Goal: Task Accomplishment & Management: Manage account settings

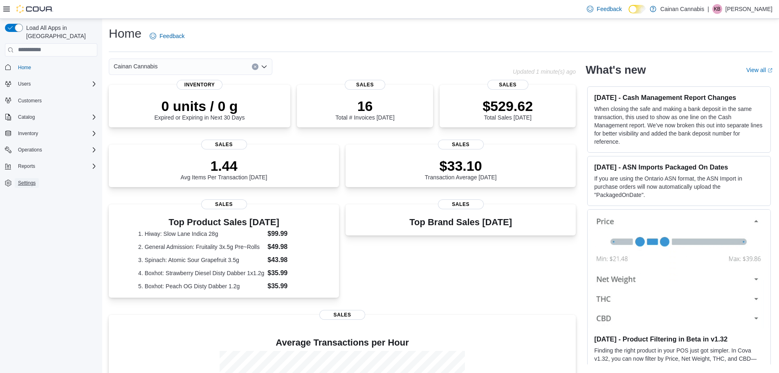
click at [20, 180] on span "Settings" at bounding box center [27, 183] width 18 height 7
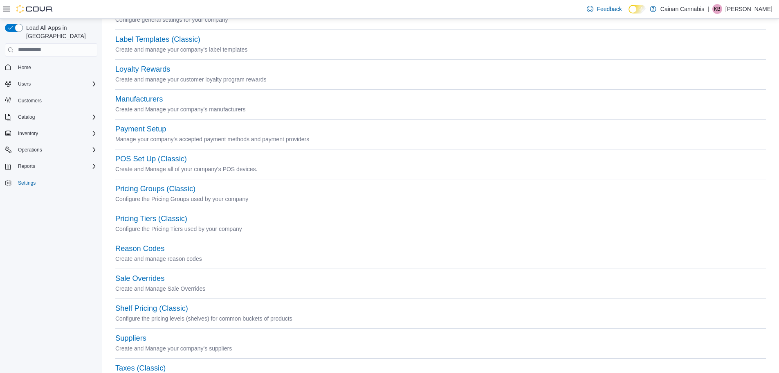
scroll to position [238, 0]
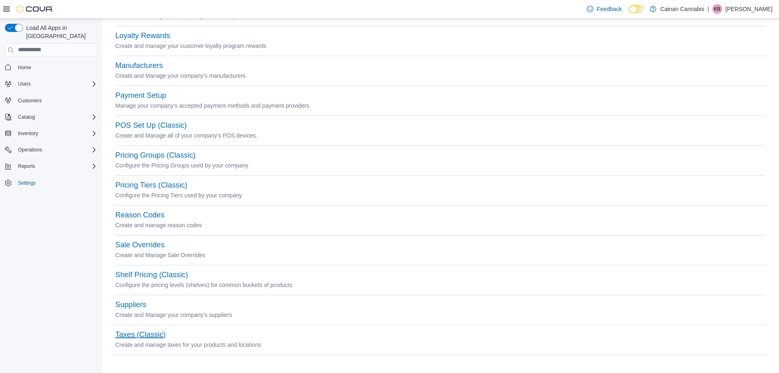
click at [154, 331] on button "Taxes (Classic)" at bounding box center [140, 334] width 50 height 9
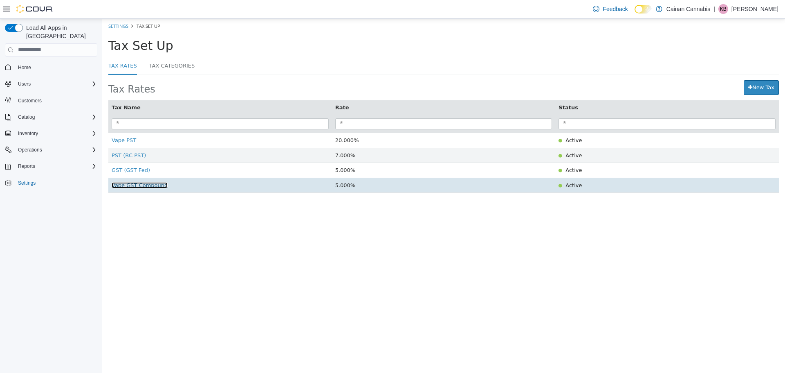
click at [124, 188] on span "Vape GST Compound" at bounding box center [140, 185] width 56 height 6
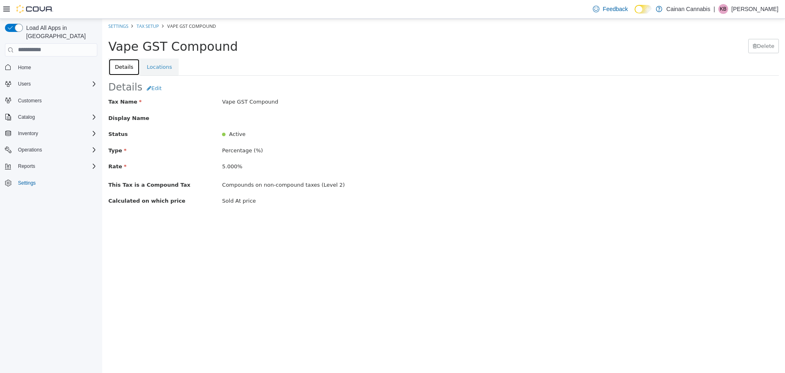
click at [118, 64] on link "Details" at bounding box center [123, 66] width 31 height 17
click at [117, 27] on link "Settings" at bounding box center [118, 25] width 20 height 6
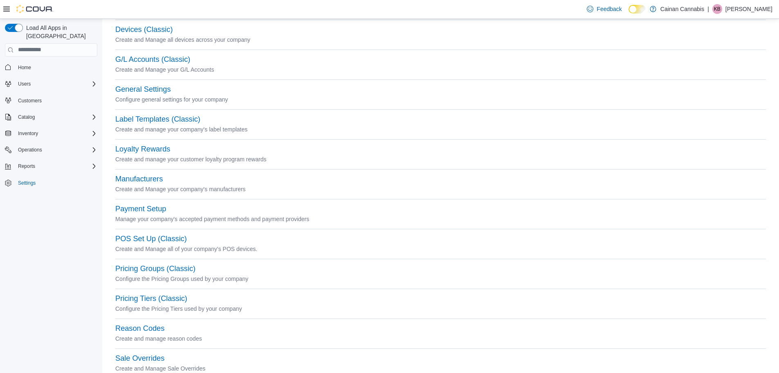
scroll to position [238, 0]
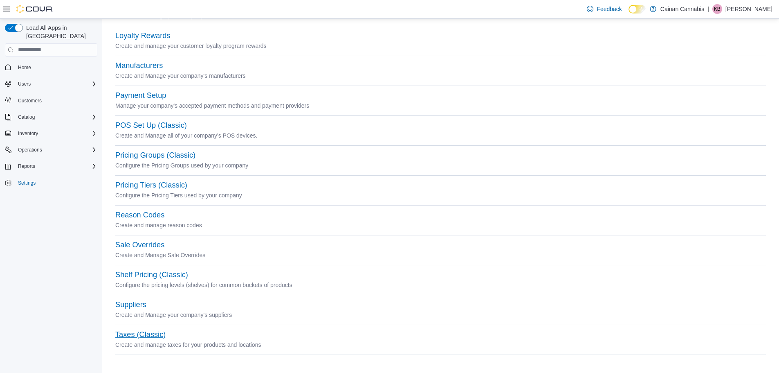
click at [155, 333] on button "Taxes (Classic)" at bounding box center [140, 334] width 50 height 9
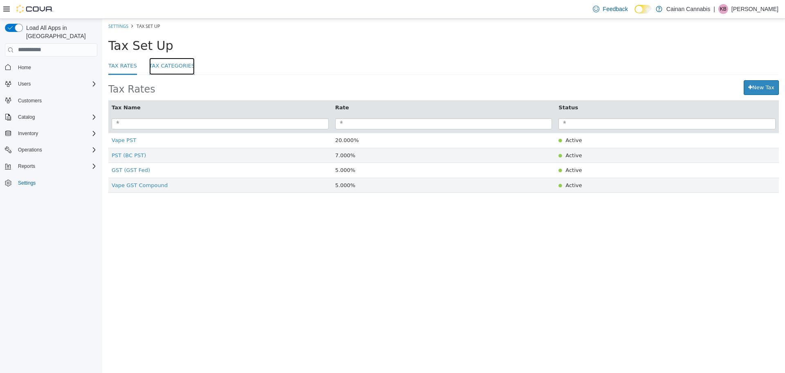
click at [169, 67] on link "Tax Categories" at bounding box center [172, 66] width 46 height 18
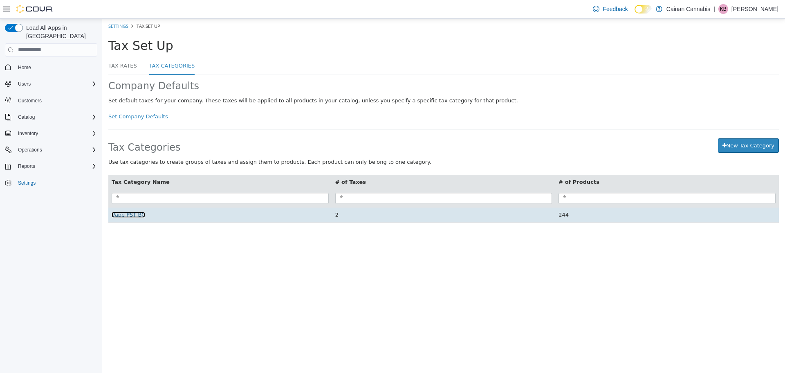
click at [136, 217] on span "Vape PST BC" at bounding box center [129, 214] width 34 height 6
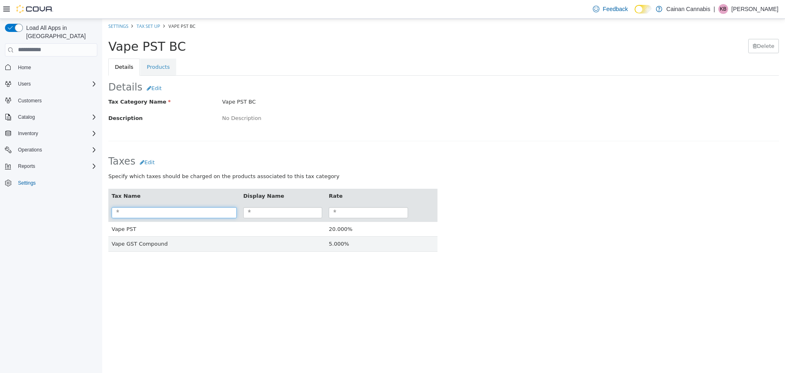
click at [192, 213] on input "search" at bounding box center [174, 212] width 125 height 11
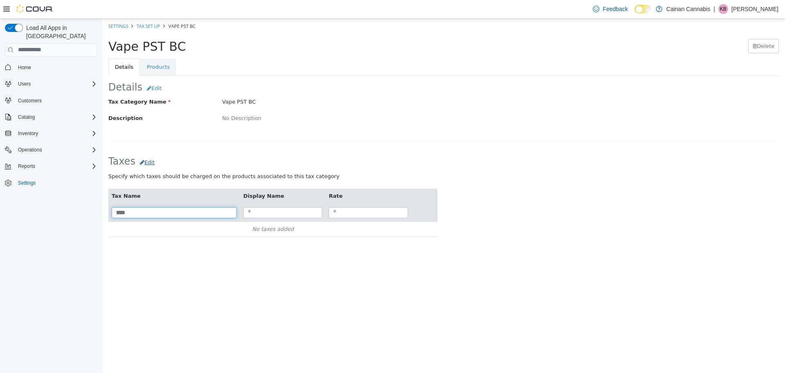
type input "****"
click at [147, 163] on button "Edit" at bounding box center [147, 161] width 24 height 12
click at [145, 216] on input "search" at bounding box center [174, 212] width 125 height 11
type input "*"
click at [405, 279] on button "Cancel" at bounding box center [402, 279] width 27 height 15
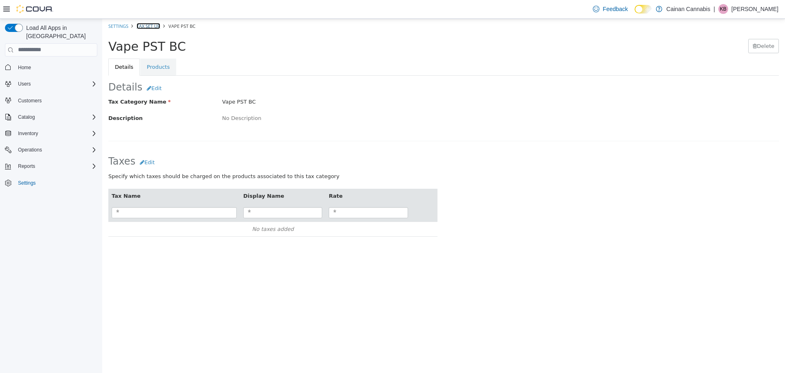
click at [151, 23] on link "Tax Set Up" at bounding box center [149, 25] width 24 height 6
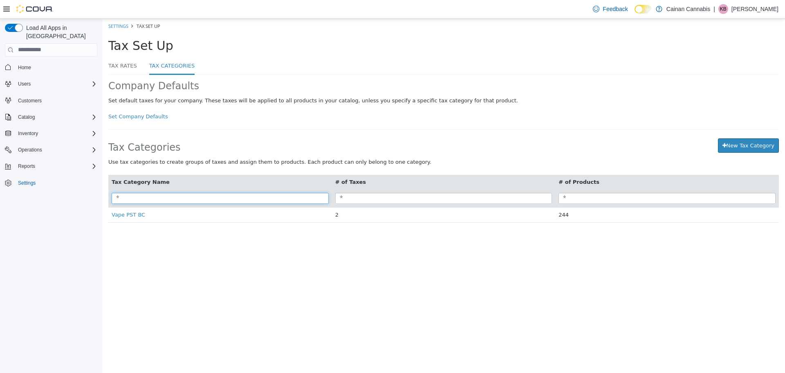
click at [145, 203] on input "search" at bounding box center [220, 197] width 217 height 11
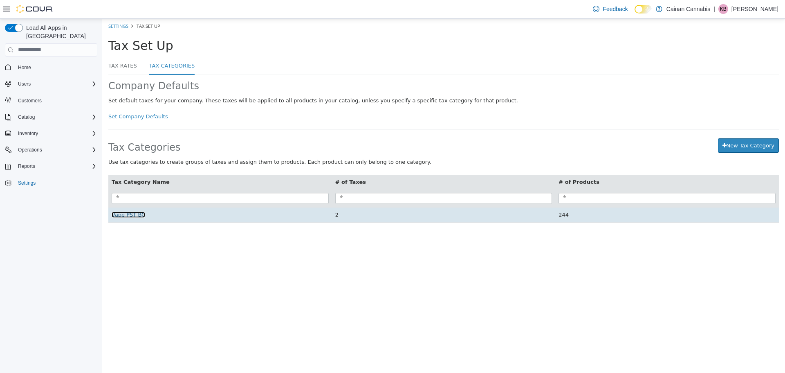
click at [138, 213] on span "Vape PST BC" at bounding box center [129, 214] width 34 height 6
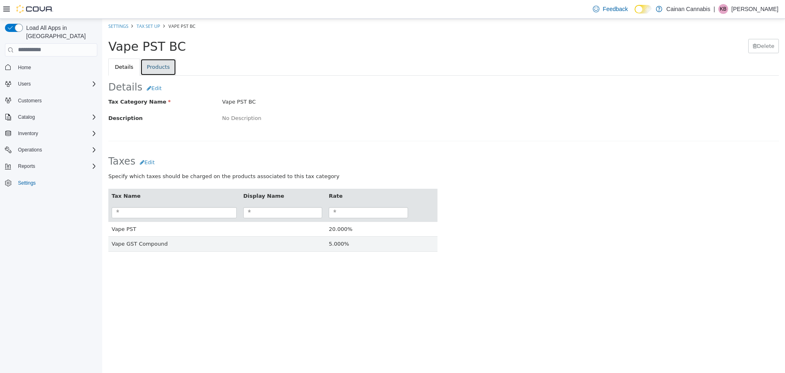
click at [154, 70] on link "Products" at bounding box center [158, 66] width 36 height 17
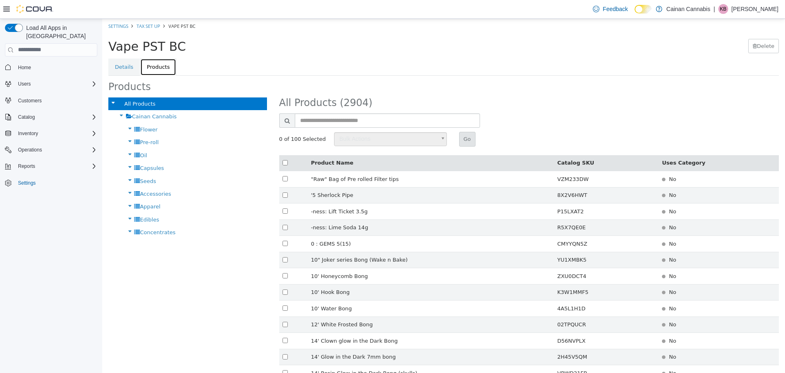
click at [346, 139] on span "Bulk Actions" at bounding box center [385, 138] width 101 height 13
click at [161, 233] on span "Concentrates" at bounding box center [158, 232] width 36 height 6
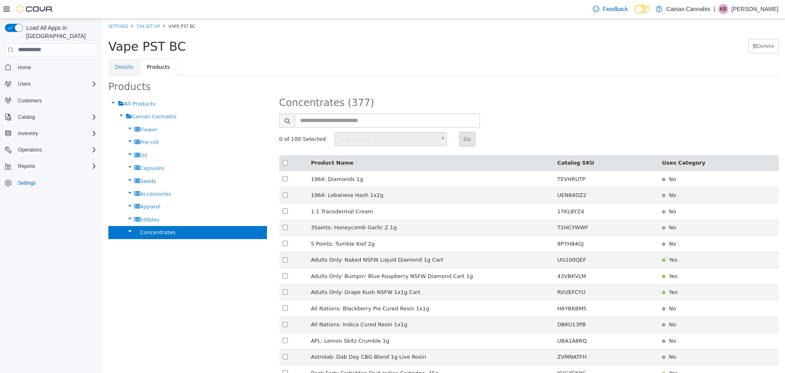
click at [349, 143] on span "Bulk Actions" at bounding box center [385, 138] width 101 height 13
click at [335, 119] on input "text" at bounding box center [388, 120] width 186 height 14
type input "****"
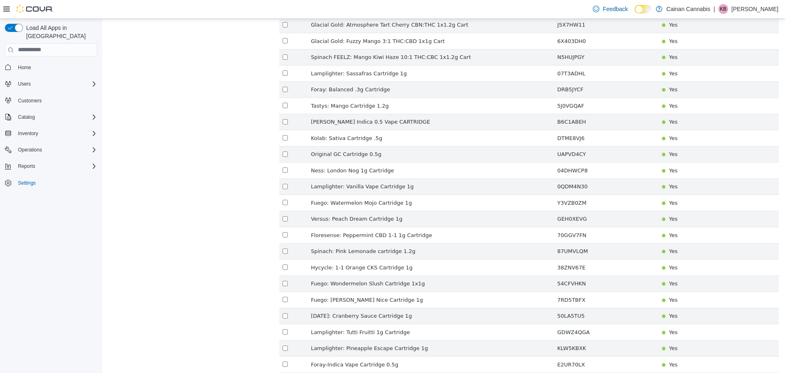
scroll to position [1400, 0]
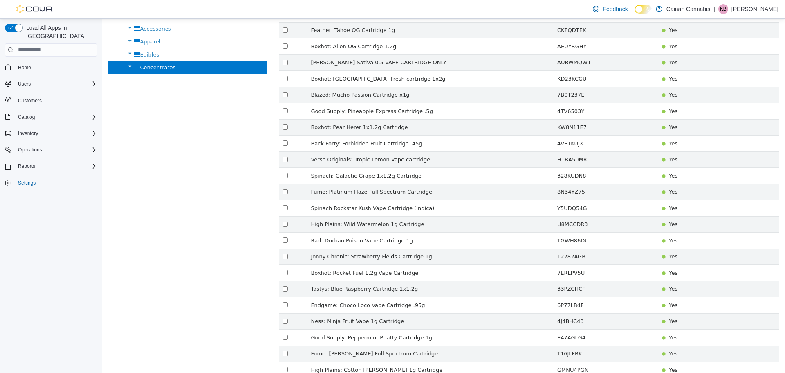
scroll to position [0, 0]
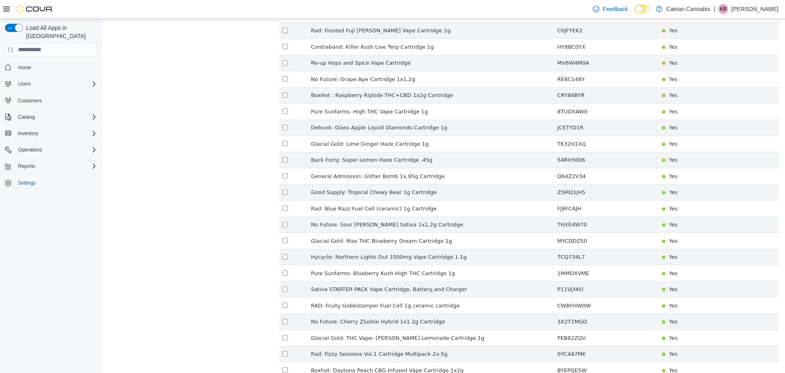
scroll to position [1022, 0]
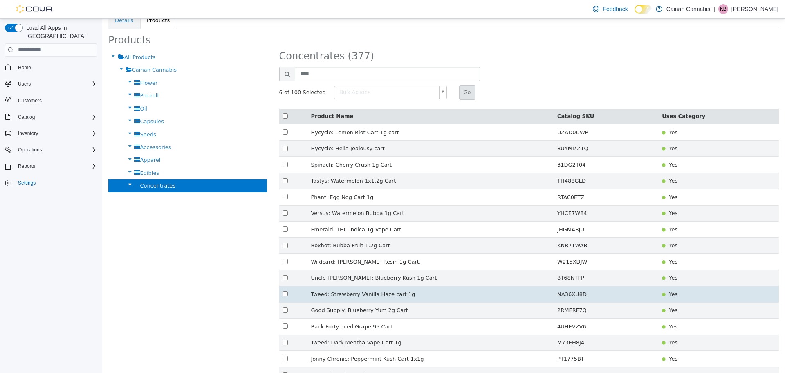
scroll to position [0, 0]
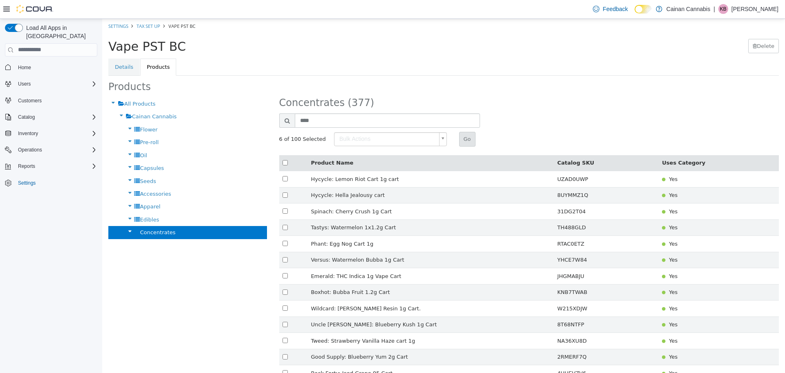
type input "******"
click at [459, 138] on button "Go" at bounding box center [467, 138] width 16 height 15
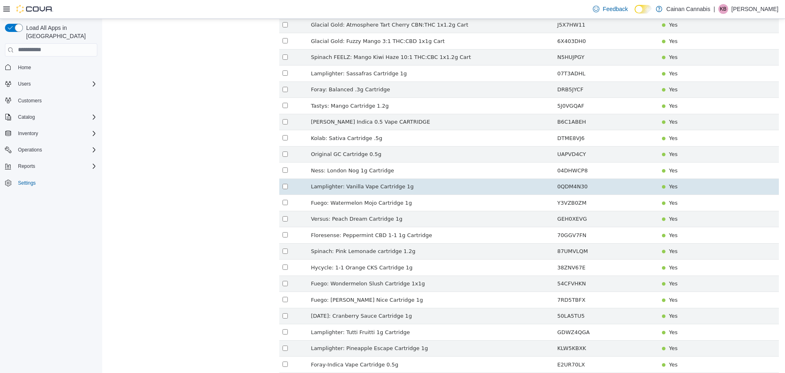
scroll to position [1400, 0]
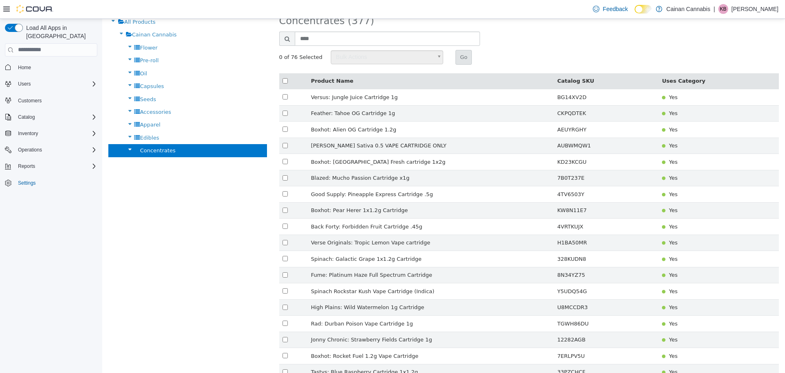
scroll to position [81, 0]
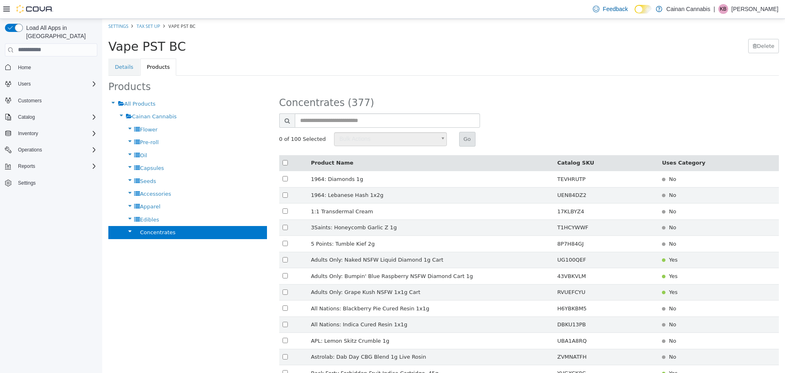
click at [18, 58] on nav "Home Users Customers Catalog Inventory Operations Reports Settings" at bounding box center [51, 134] width 92 height 152
click at [23, 64] on span "Home" at bounding box center [24, 67] width 13 height 7
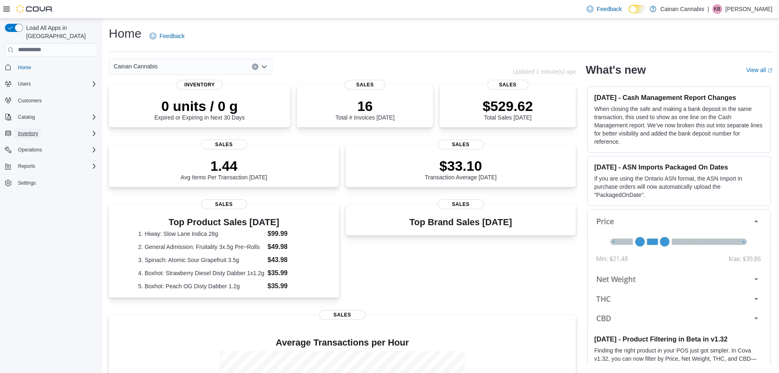
click at [28, 130] on span "Inventory" at bounding box center [28, 133] width 20 height 7
click at [38, 176] on span "Purchase Orders" at bounding box center [33, 179] width 37 height 7
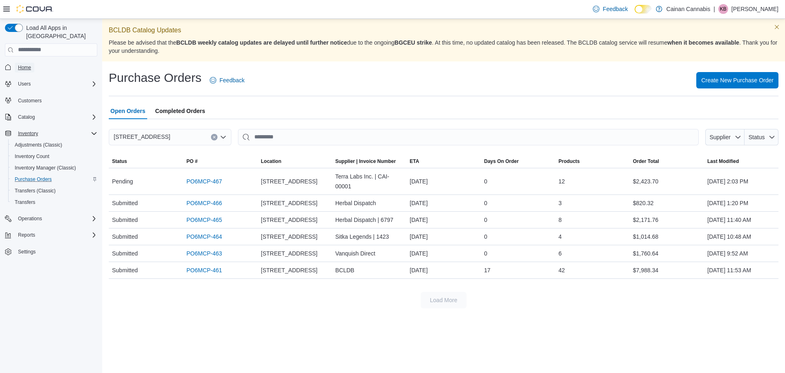
click at [27, 63] on span "Home" at bounding box center [24, 68] width 13 height 10
